Goal: Transaction & Acquisition: Download file/media

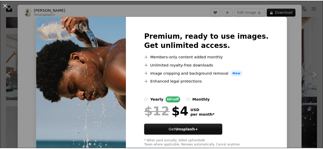
scroll to position [714, 0]
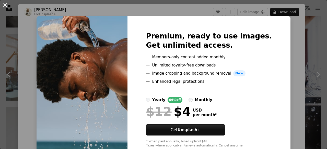
click at [7, 6] on button "An X shape" at bounding box center [5, 5] width 6 height 6
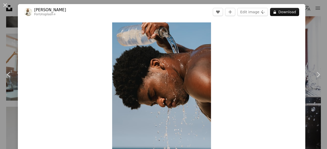
click at [7, 6] on button "An X shape" at bounding box center [5, 5] width 6 height 6
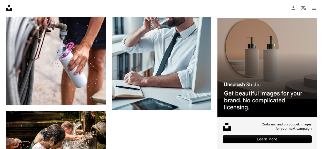
scroll to position [2194, 0]
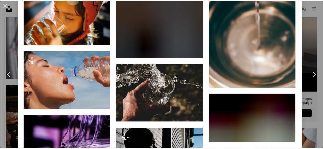
scroll to position [1508, 0]
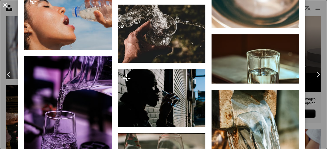
click at [6, 3] on button "An X shape" at bounding box center [5, 5] width 6 height 6
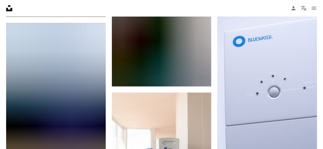
scroll to position [13854, 0]
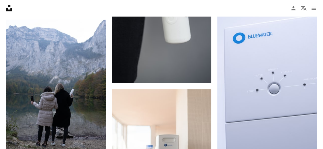
click at [13, 8] on icon "Unsplash logo Unsplash Home" at bounding box center [9, 8] width 10 height 10
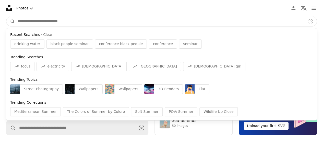
click at [81, 24] on input "Find visuals sitewide" at bounding box center [159, 22] width 289 height 10
drag, startPoint x: 24, startPoint y: 35, endPoint x: 24, endPoint y: 42, distance: 6.1
click at [24, 36] on span "Recent Searches" at bounding box center [25, 34] width 30 height 5
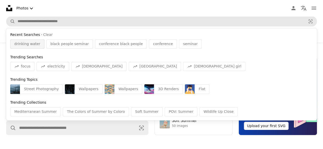
click at [24, 42] on span "drinking water" at bounding box center [27, 44] width 26 height 5
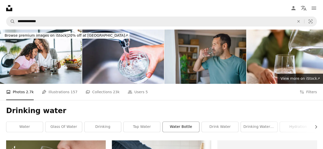
click at [176, 122] on link "water bottle" at bounding box center [181, 127] width 36 height 10
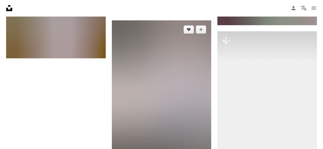
scroll to position [952, 0]
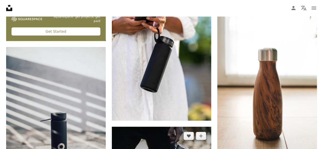
scroll to position [1437, 0]
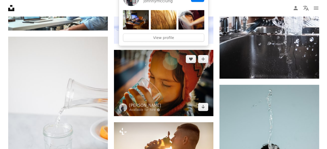
scroll to position [868, 0]
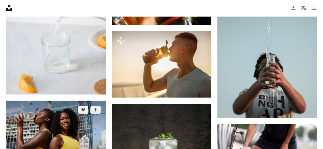
click at [83, 101] on img at bounding box center [56, 134] width 100 height 66
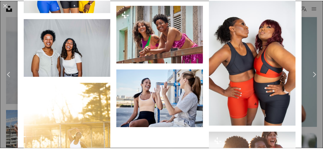
scroll to position [1288, 0]
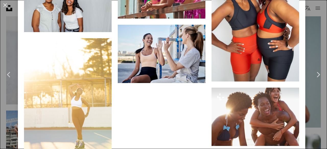
click at [0, 109] on div "An X shape Chevron left Chevron right Boxed Water Is Better boxedwater A heart …" at bounding box center [163, 74] width 327 height 149
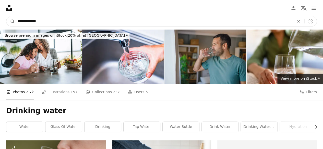
click at [23, 20] on input "**********" at bounding box center [154, 22] width 278 height 10
type input "**********"
click button "A magnifying glass" at bounding box center [10, 22] width 9 height 10
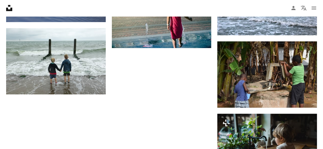
scroll to position [536, 0]
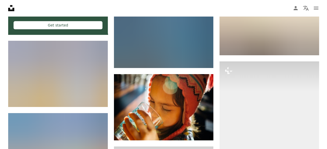
scroll to position [995, 0]
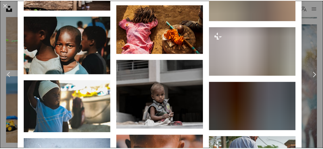
scroll to position [842, 0]
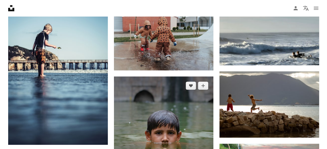
scroll to position [3189, 0]
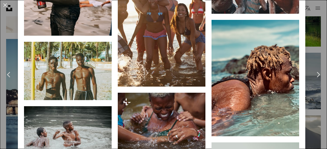
scroll to position [587, 0]
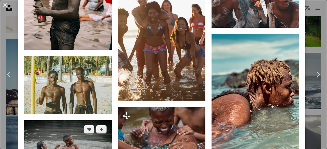
click at [100, 120] on img at bounding box center [68, 149] width 88 height 58
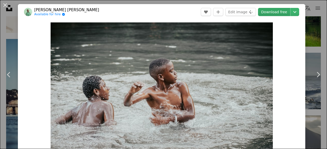
click at [276, 10] on link "Download free" at bounding box center [274, 12] width 32 height 8
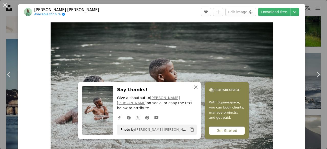
click at [198, 90] on icon "An X shape" at bounding box center [195, 87] width 6 height 6
